Goal: Navigation & Orientation: Find specific page/section

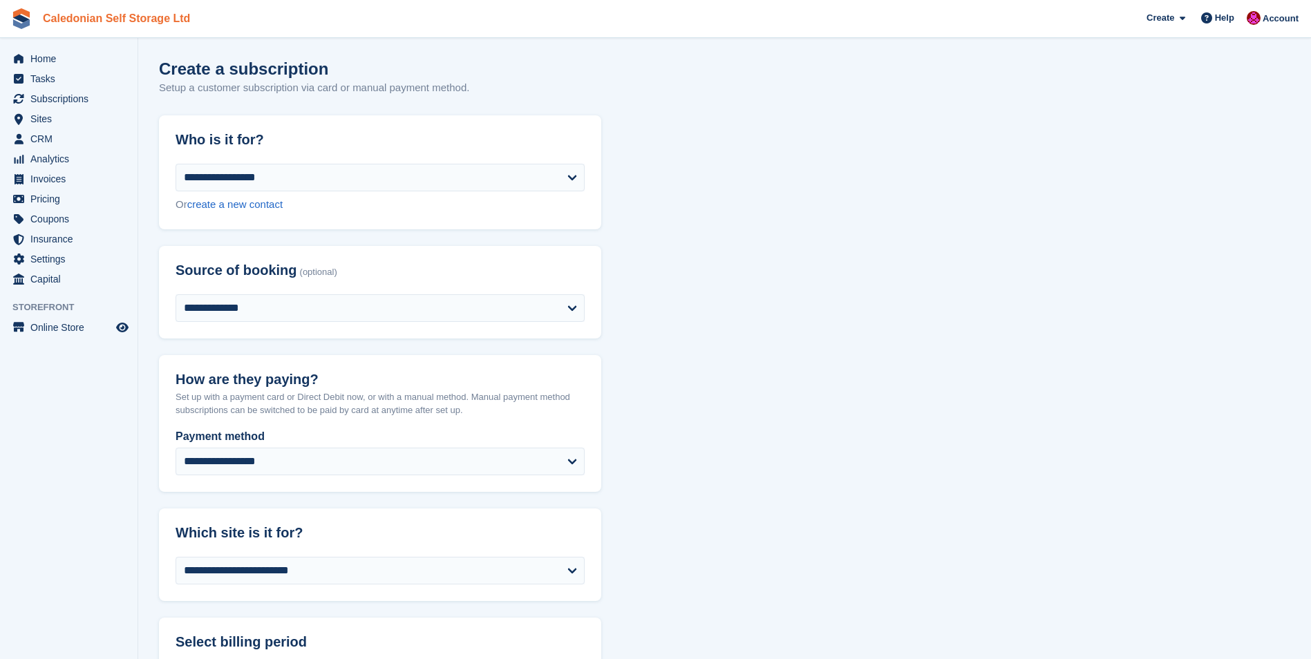
click at [104, 23] on link "Caledonian Self Storage Ltd" at bounding box center [116, 18] width 158 height 23
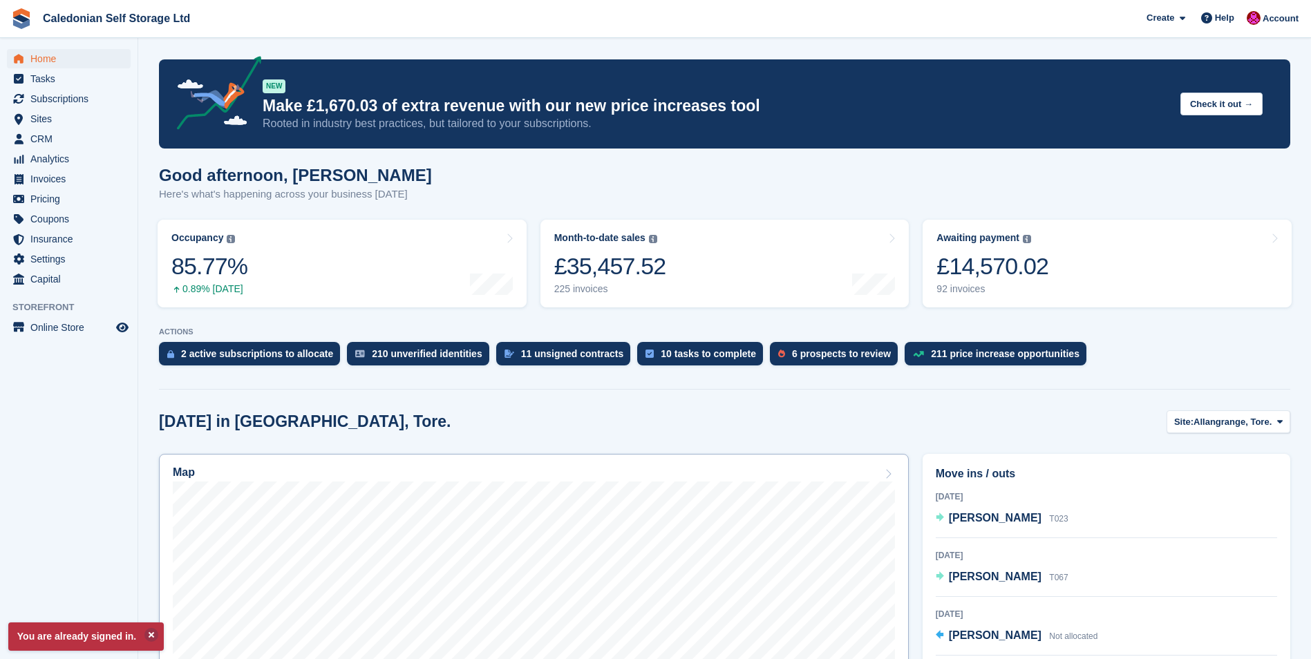
scroll to position [207, 0]
click at [43, 117] on span "Sites" at bounding box center [71, 118] width 83 height 19
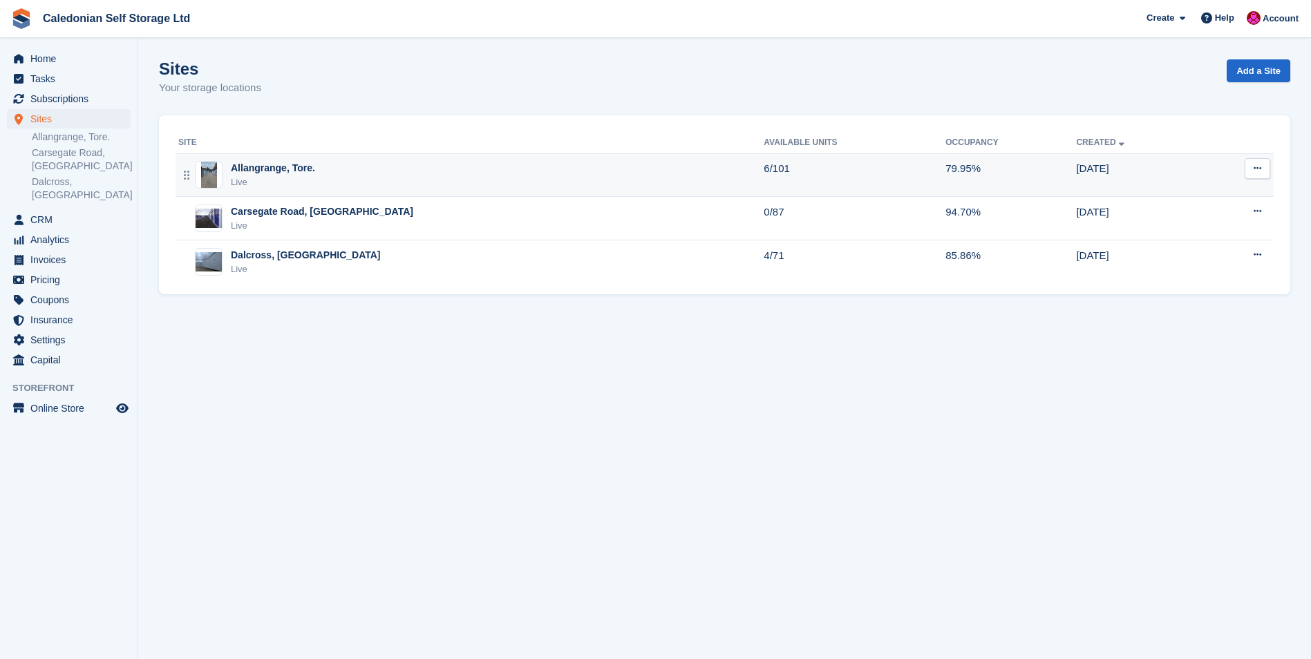
click at [254, 168] on div "Allangrange, Tore." at bounding box center [273, 168] width 84 height 15
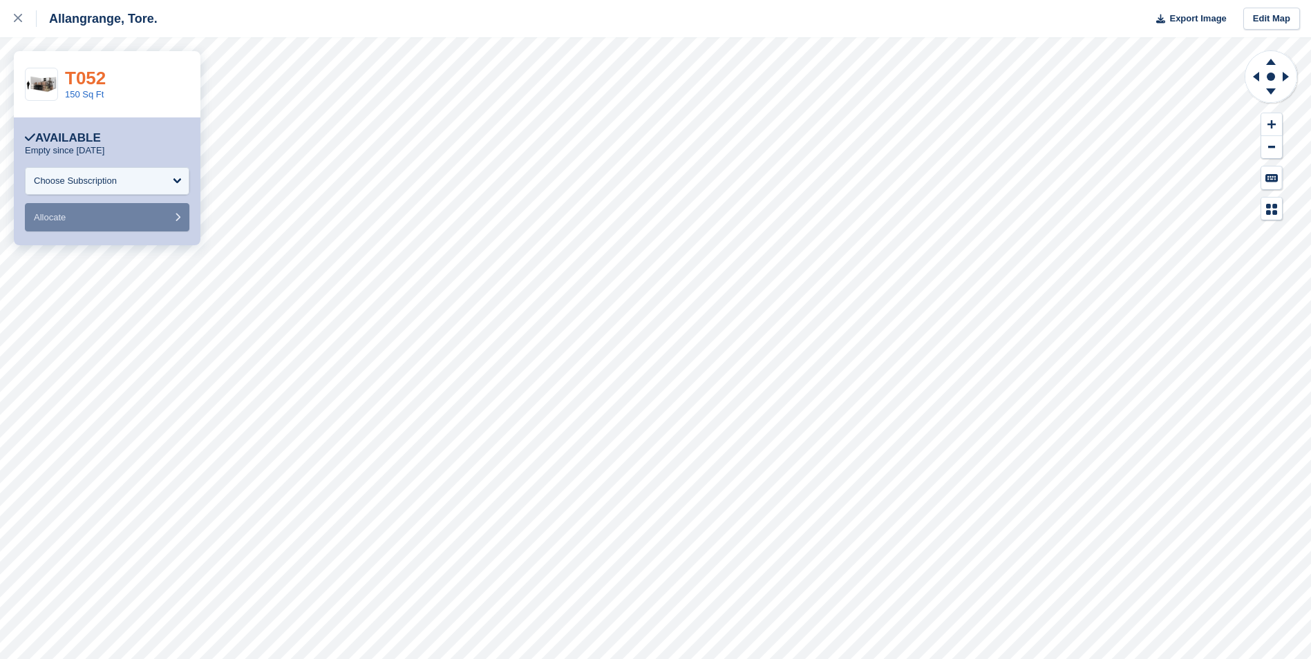
click at [79, 73] on link "T052" at bounding box center [85, 78] width 41 height 21
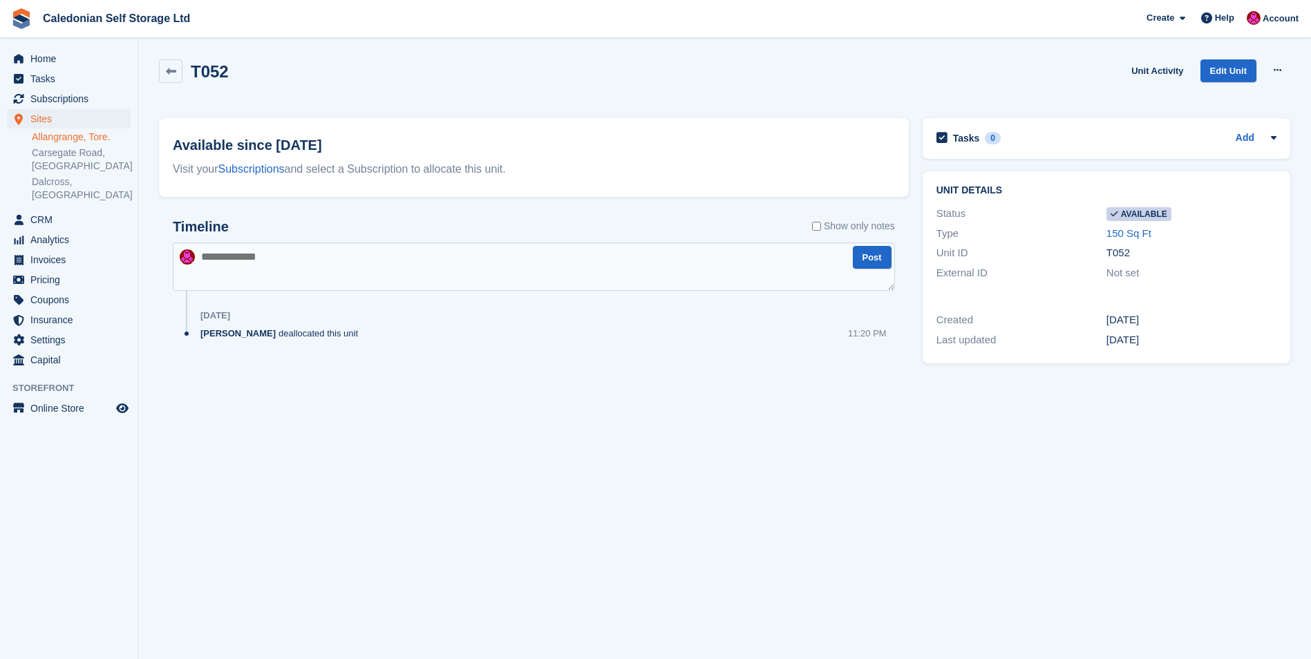
click at [48, 137] on link "Allangrange, Tore." at bounding box center [81, 137] width 99 height 13
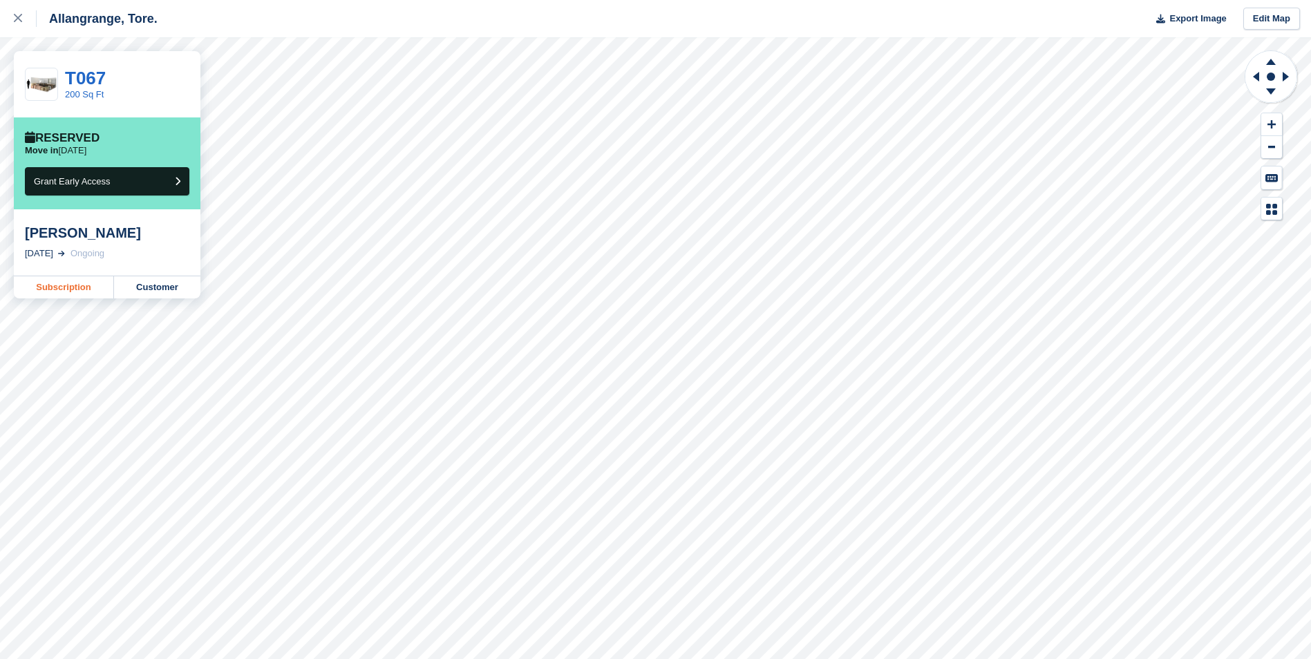
click at [61, 284] on link "Subscription" at bounding box center [64, 287] width 100 height 22
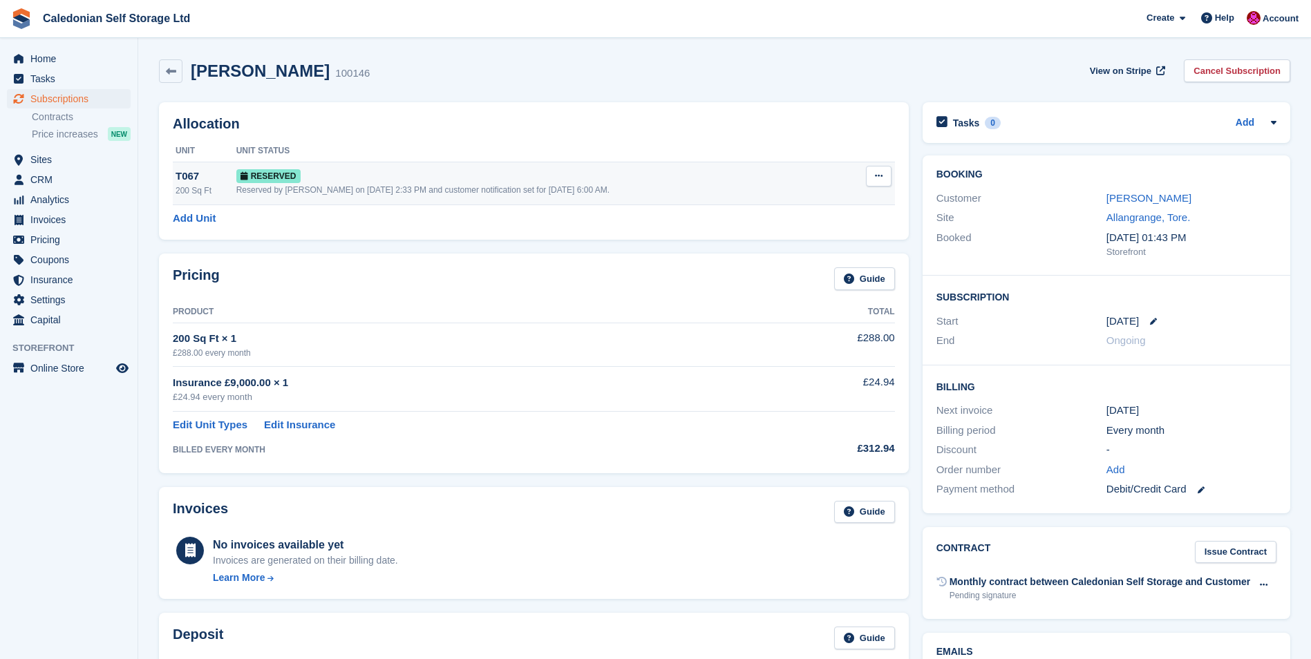
click at [191, 175] on div "T067" at bounding box center [205, 177] width 61 height 16
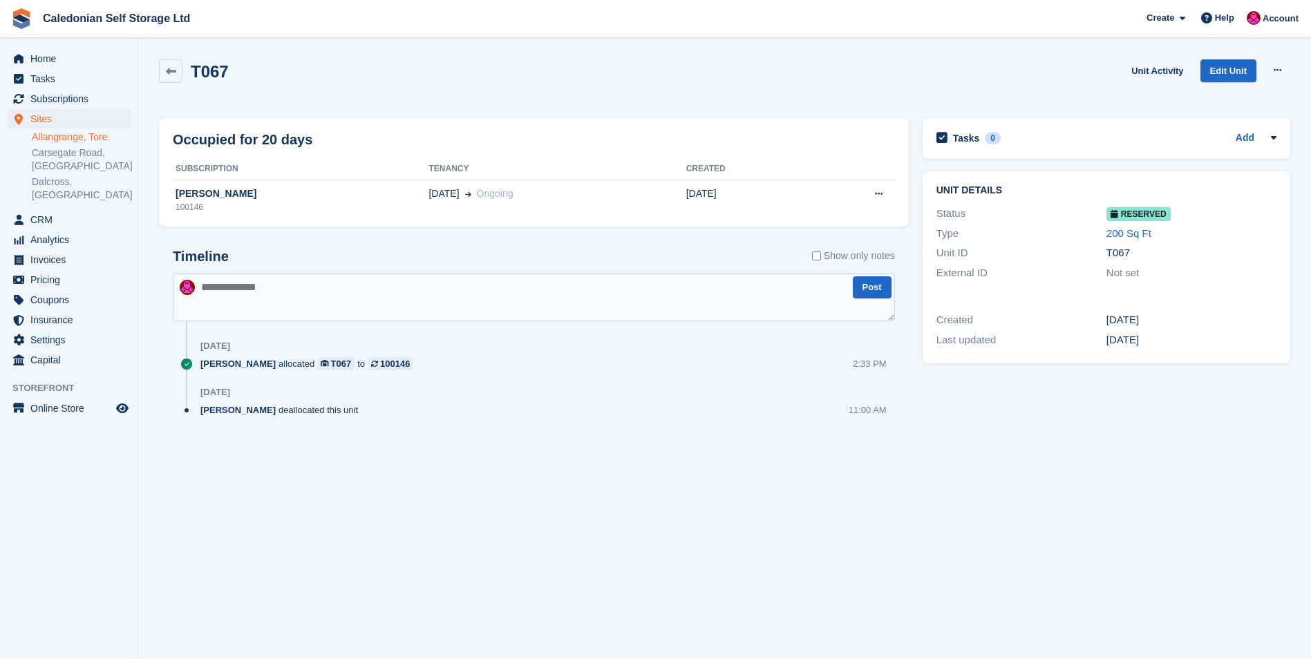
click at [1119, 252] on div "T067" at bounding box center [1191, 253] width 170 height 16
click at [1125, 277] on div "Not set" at bounding box center [1191, 273] width 170 height 16
click at [220, 188] on div "[PERSON_NAME]" at bounding box center [301, 194] width 256 height 15
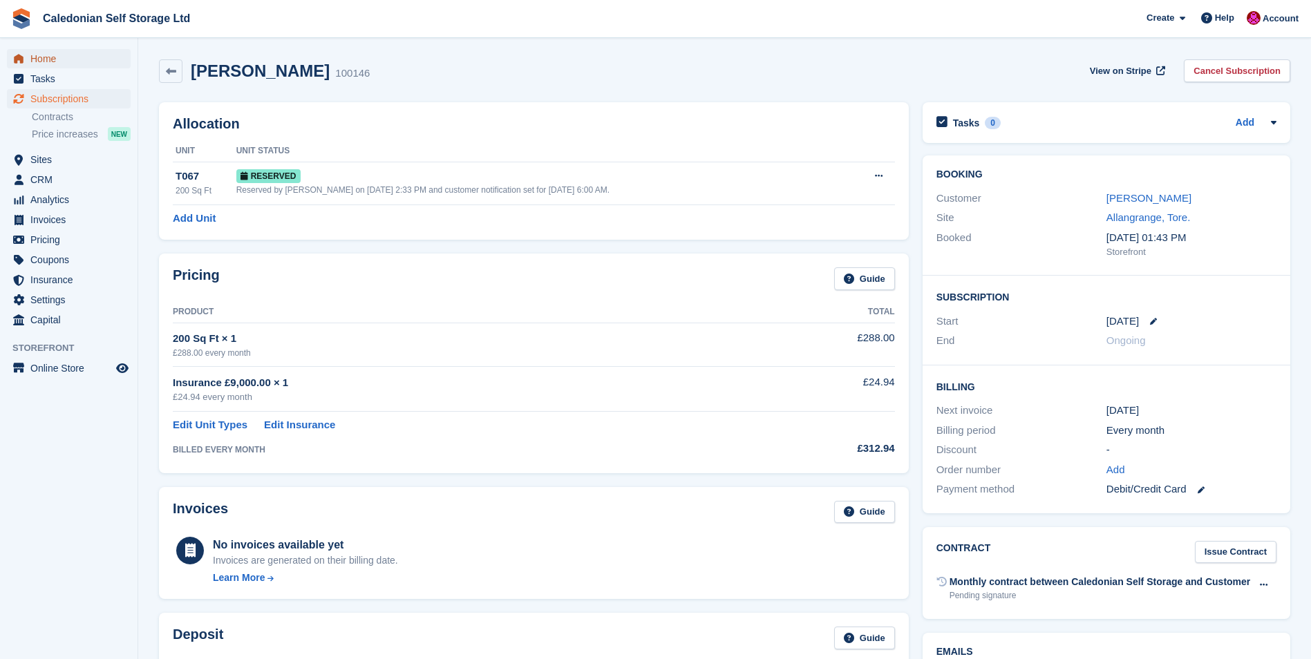
click at [36, 60] on span "Home" at bounding box center [71, 58] width 83 height 19
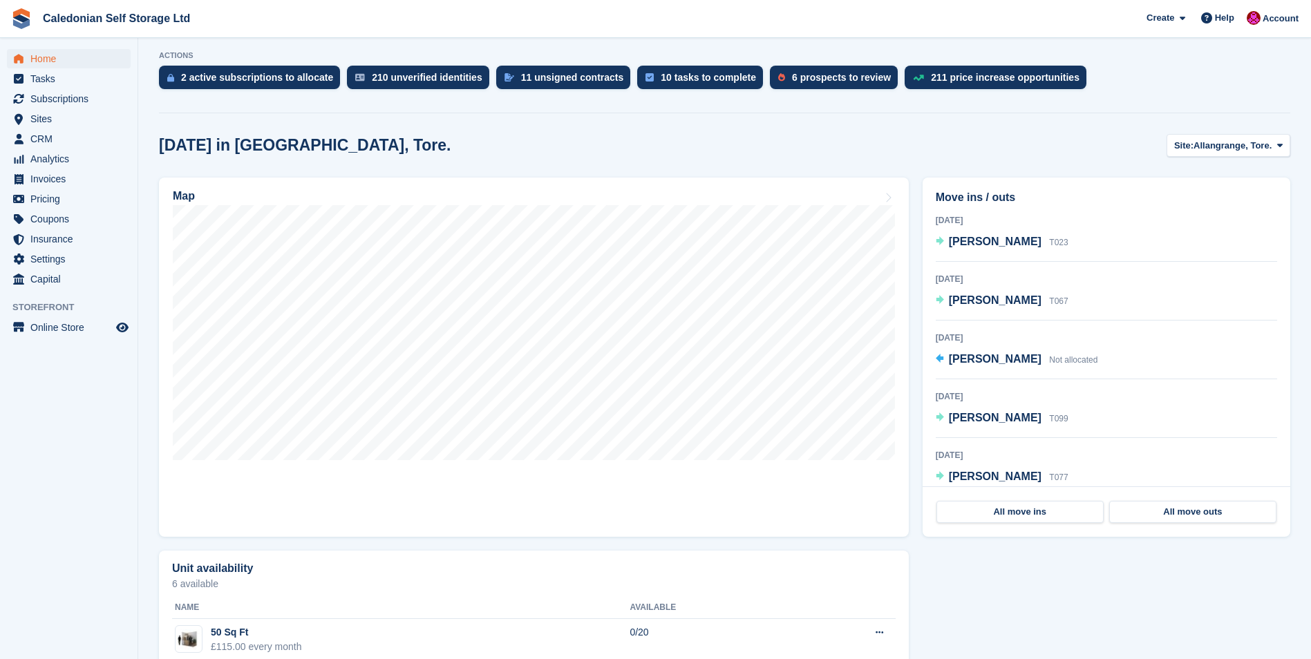
scroll to position [487, 0]
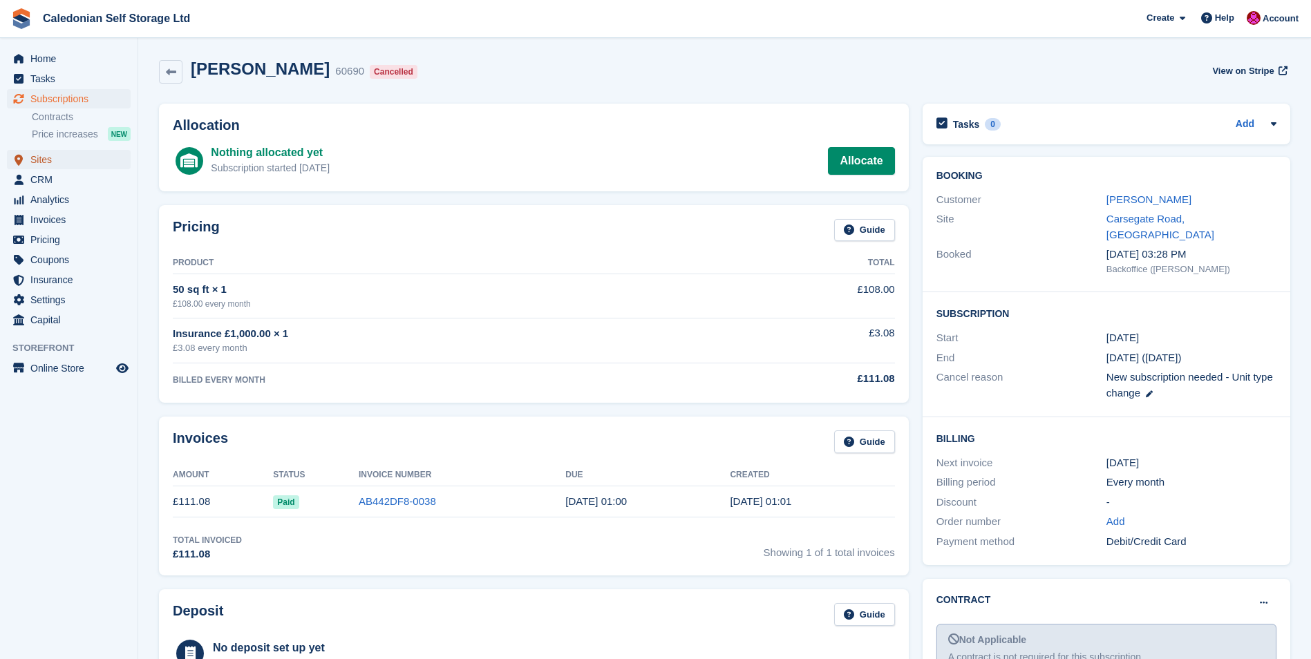
click at [44, 155] on span "Sites" at bounding box center [71, 159] width 83 height 19
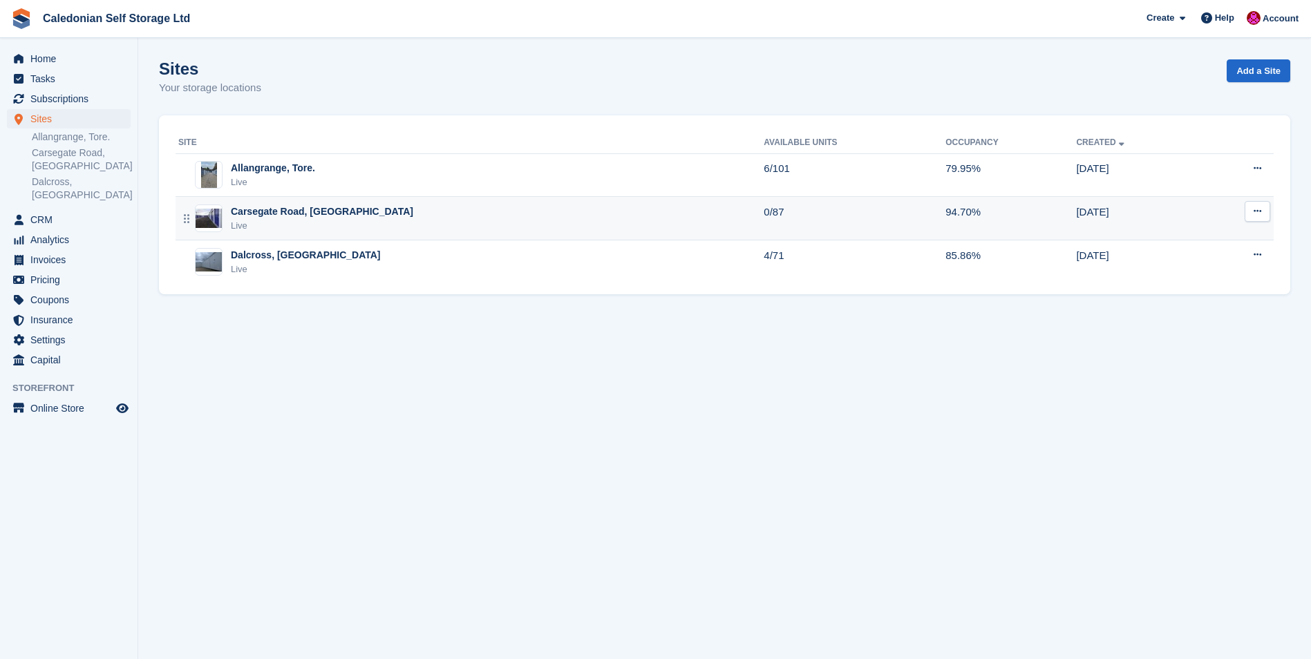
click at [227, 212] on div "Carsegate Road, Inverness Live" at bounding box center [470, 218] width 585 height 28
